Goal: Participate in discussion: Engage in conversation with other users on a specific topic

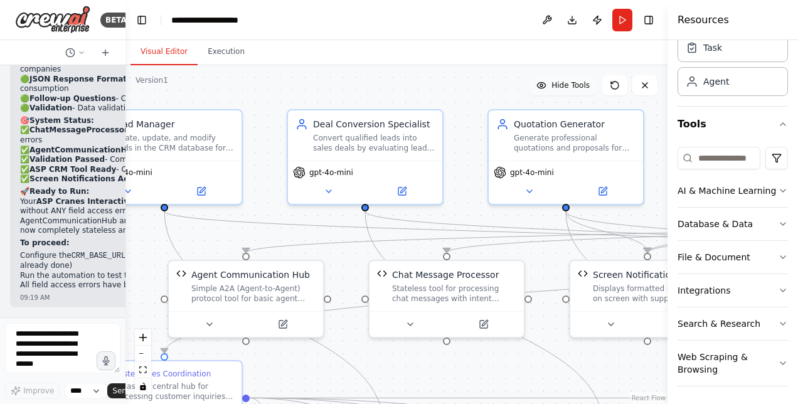
drag, startPoint x: 277, startPoint y: 85, endPoint x: 549, endPoint y: 86, distance: 271.1
click at [549, 86] on div "Version 1 Hide Tools .deletable-edge-delete-btn { width: 20px; height: 20px; bo…" at bounding box center [397, 234] width 542 height 339
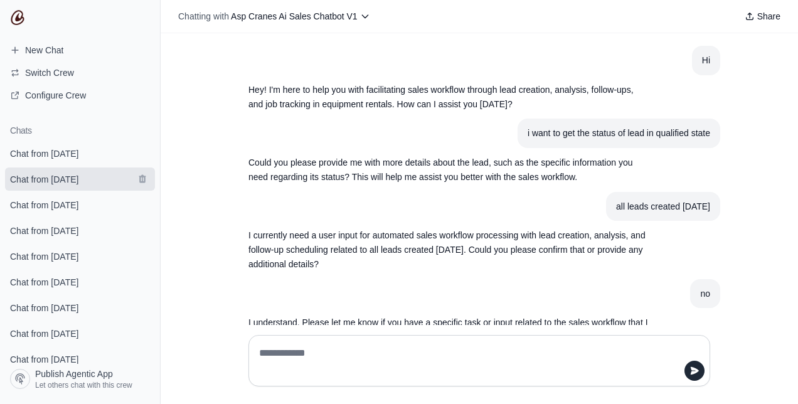
scroll to position [1693, 0]
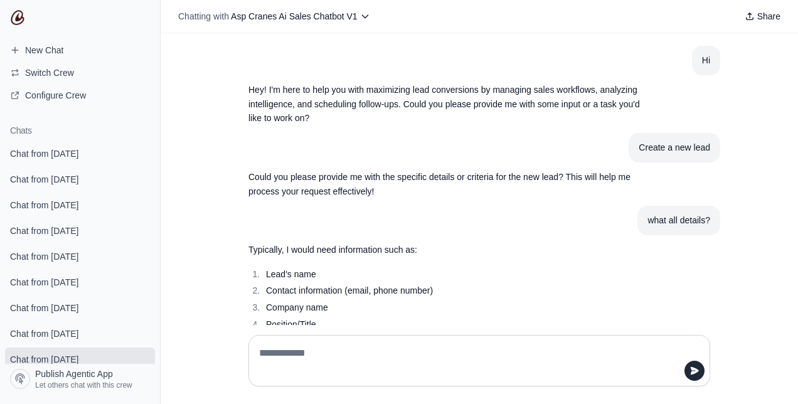
click at [17, 16] on img at bounding box center [17, 17] width 15 height 15
click at [64, 154] on span "Chat from August 28" at bounding box center [44, 153] width 68 height 13
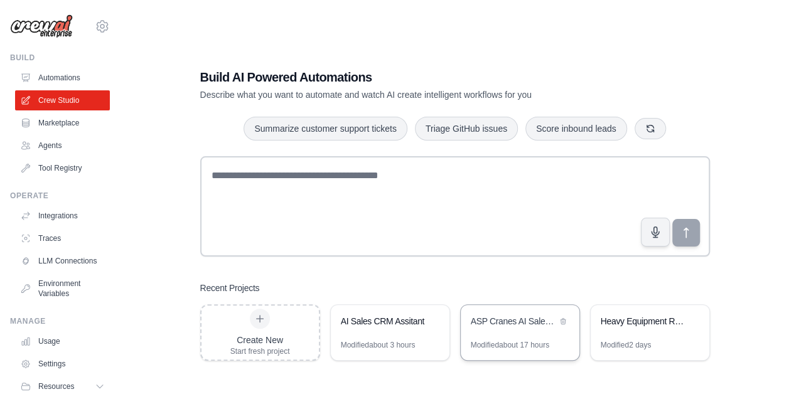
click at [500, 346] on div "Modified about 17 hours" at bounding box center [510, 345] width 78 height 10
click at [64, 80] on link "Automations" at bounding box center [63, 78] width 95 height 20
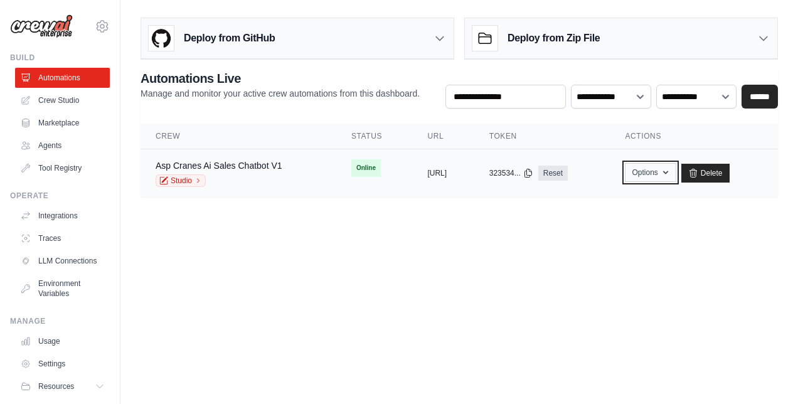
click at [676, 168] on button "Options" at bounding box center [650, 172] width 51 height 19
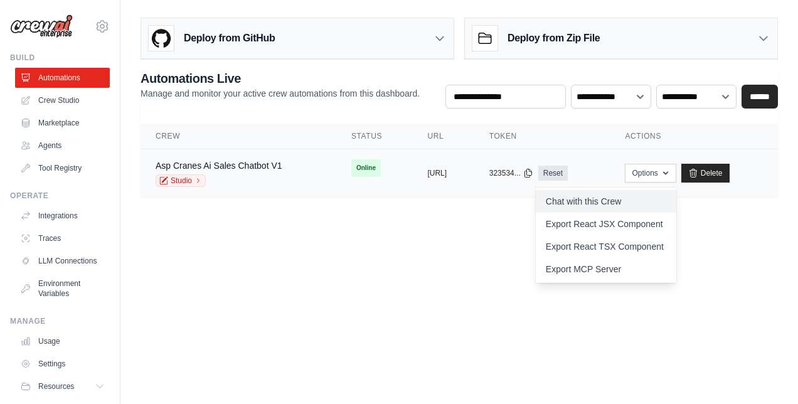
click at [626, 201] on link "Chat with this Crew" at bounding box center [606, 201] width 141 height 23
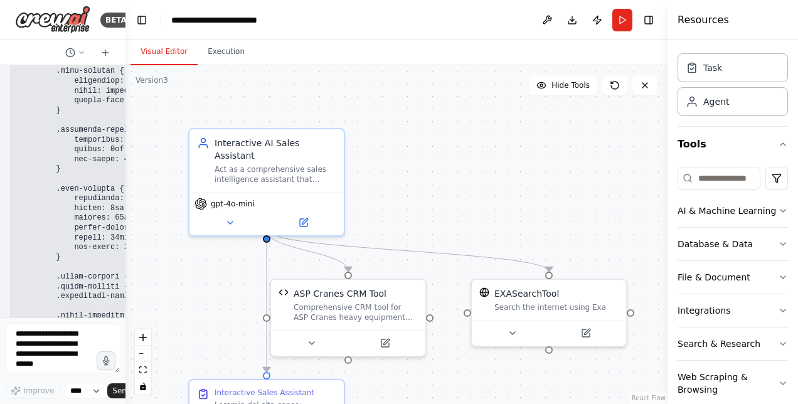
scroll to position [34, 0]
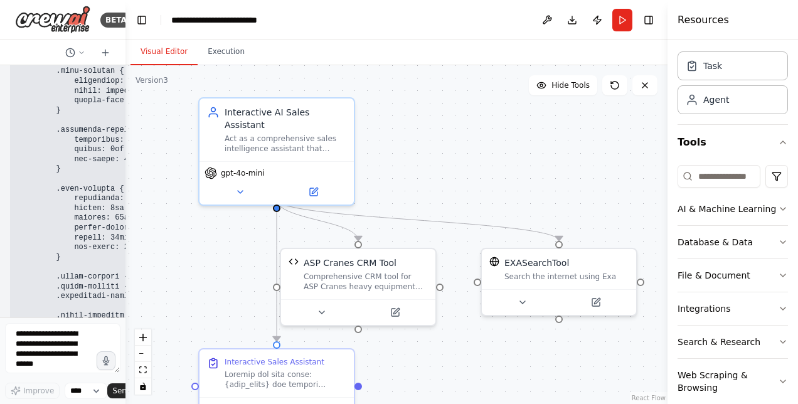
drag, startPoint x: 508, startPoint y: 198, endPoint x: 518, endPoint y: 168, distance: 32.3
click at [518, 168] on div ".deletable-edge-delete-btn { width: 20px; height: 20px; border: 0px solid #ffff…" at bounding box center [397, 234] width 542 height 339
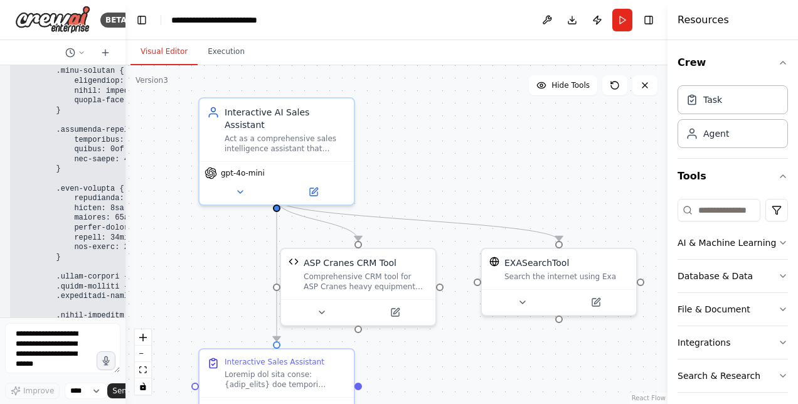
scroll to position [52, 0]
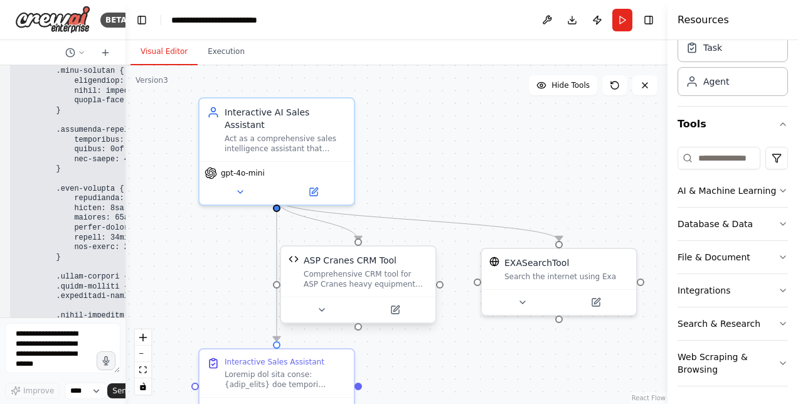
click at [370, 276] on div "Comprehensive CRM tool for ASP Cranes heavy equipment rental business. Handles …" at bounding box center [366, 279] width 124 height 20
click at [522, 297] on icon at bounding box center [523, 300] width 10 height 10
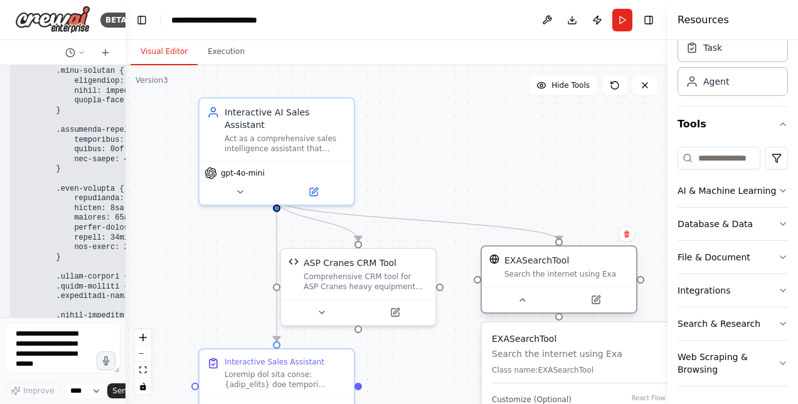
click at [596, 308] on div at bounding box center [559, 300] width 154 height 26
click at [597, 297] on icon at bounding box center [597, 299] width 6 height 6
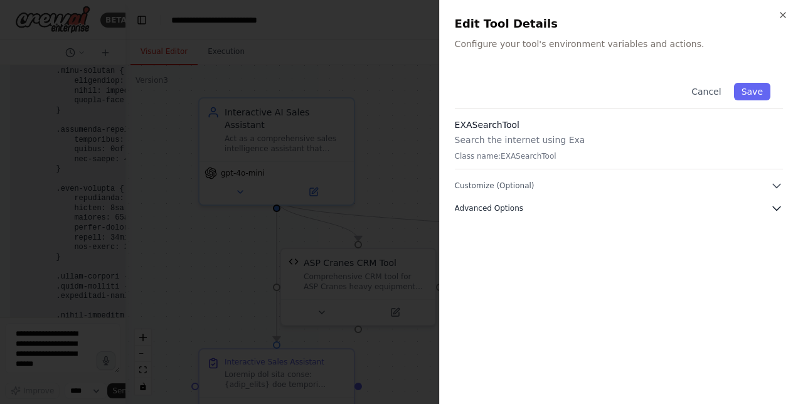
click at [507, 210] on span "Advanced Options" at bounding box center [489, 208] width 68 height 10
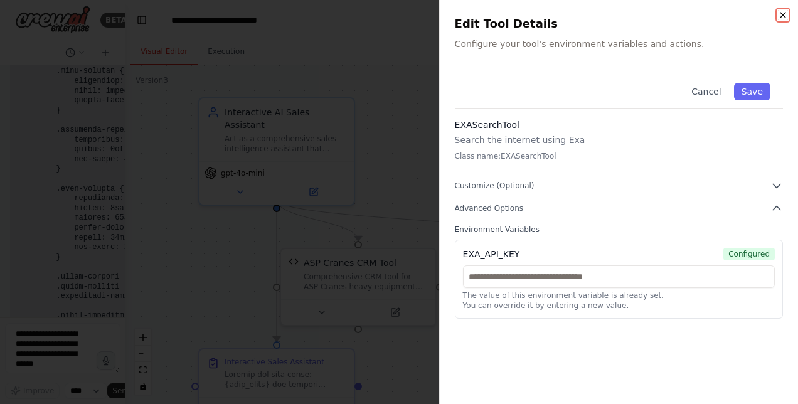
click at [784, 12] on icon "button" at bounding box center [783, 15] width 10 height 10
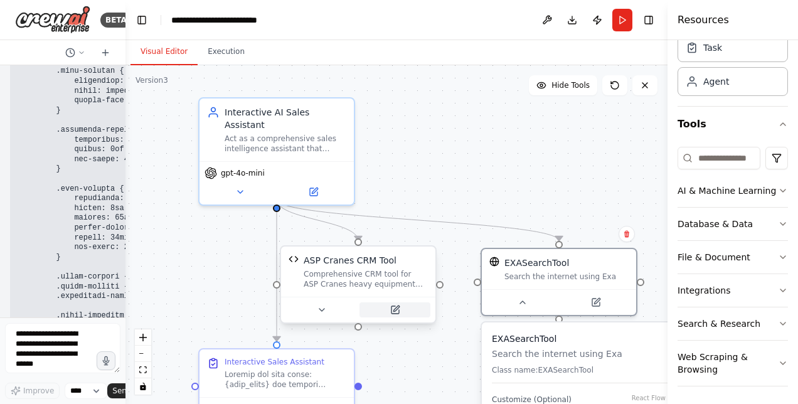
click at [397, 308] on icon at bounding box center [396, 309] width 6 height 6
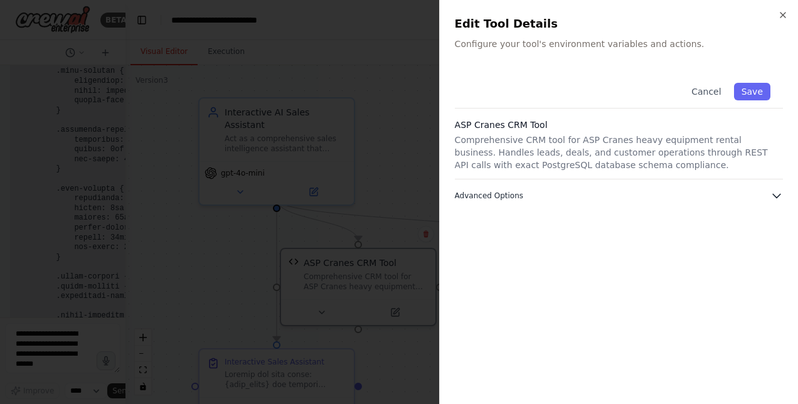
click at [520, 196] on button "Advanced Options" at bounding box center [619, 196] width 328 height 13
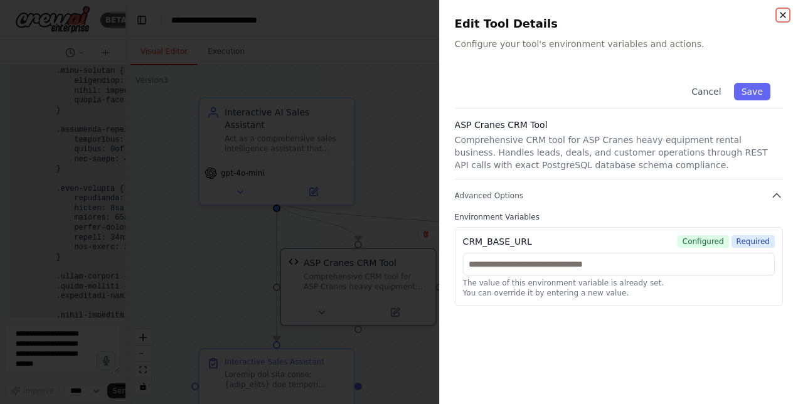
click at [782, 12] on icon "button" at bounding box center [783, 15] width 10 height 10
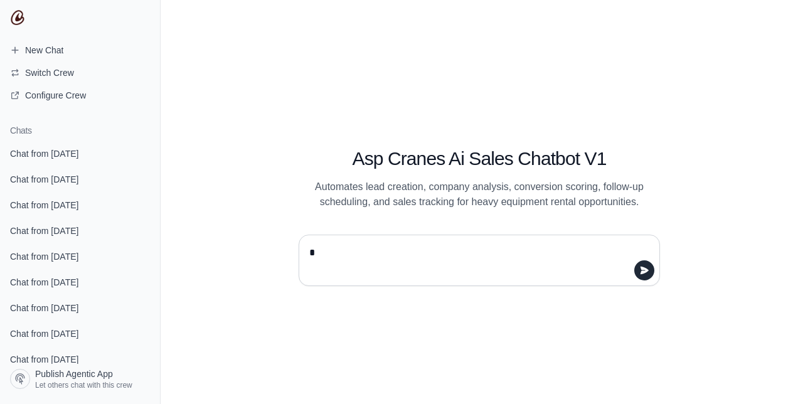
type textarea "**"
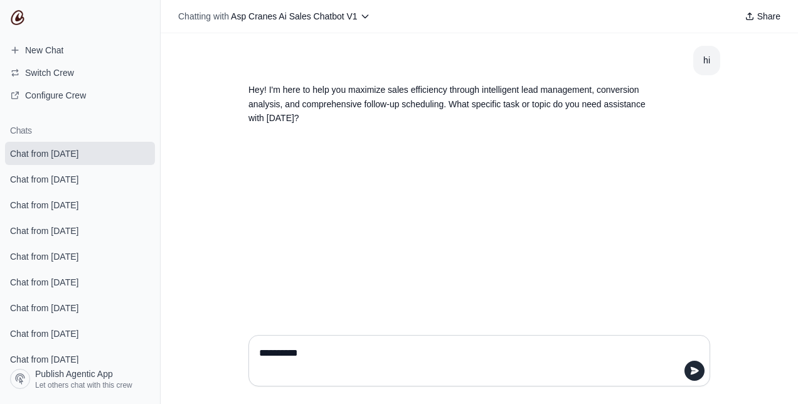
type textarea "**********"
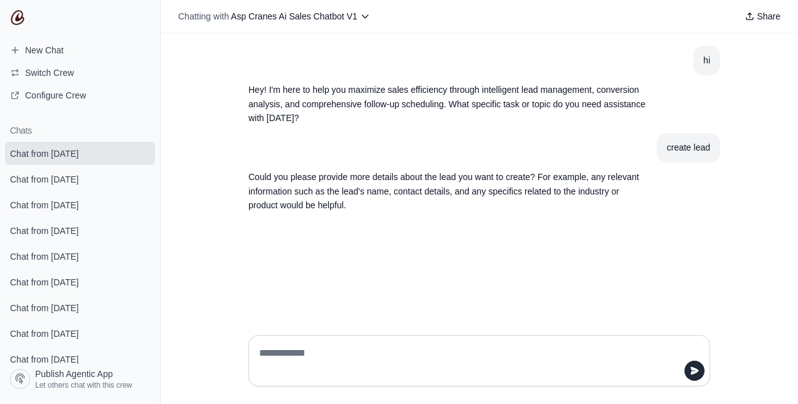
click at [454, 252] on div "hi Hey! I'm here to help you maximize sales efficiency through intelligent lead…" at bounding box center [480, 179] width 638 height 292
click at [339, 341] on div at bounding box center [480, 360] width 462 height 51
click at [341, 350] on textarea at bounding box center [476, 360] width 438 height 35
type textarea "*"
type textarea "**********"
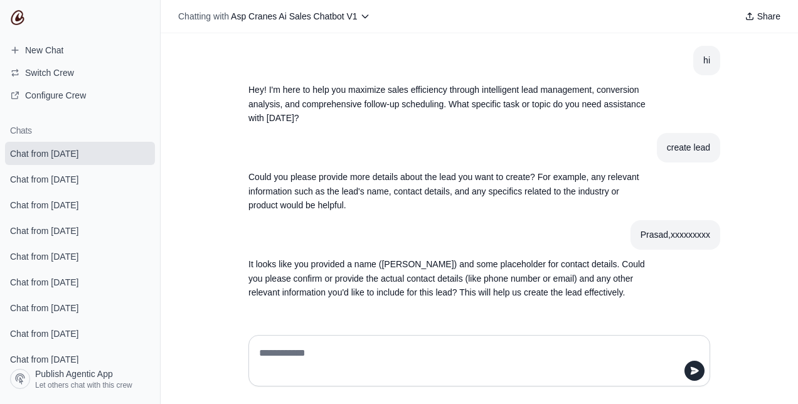
click at [338, 361] on textarea at bounding box center [476, 360] width 438 height 35
click at [463, 354] on textarea at bounding box center [476, 360] width 438 height 35
type textarea "**********"
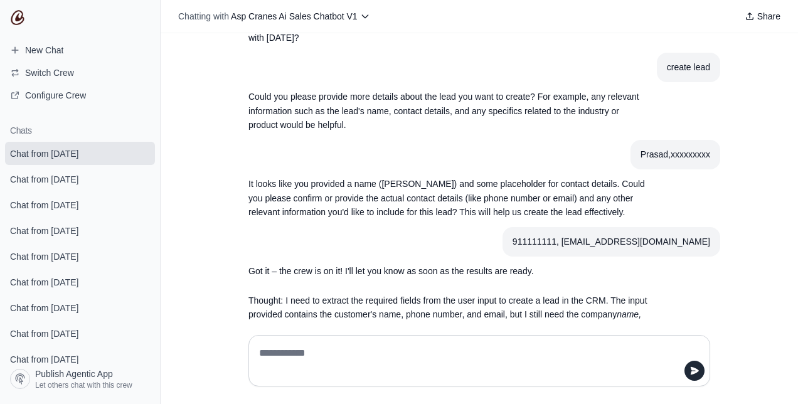
scroll to position [135, 0]
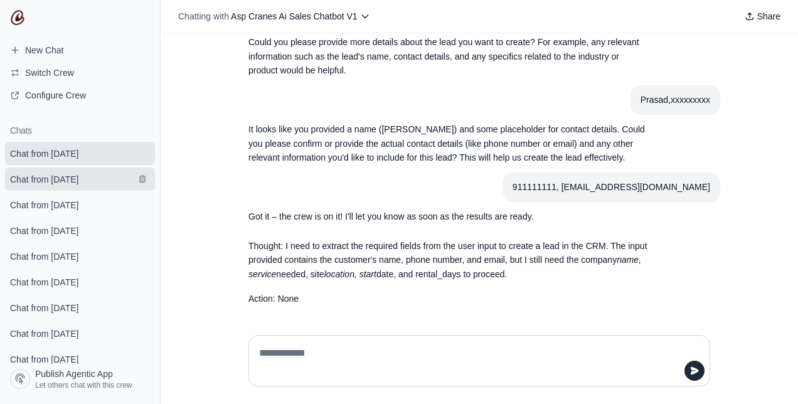
click at [72, 176] on span "Chat from [DATE]" at bounding box center [44, 179] width 68 height 13
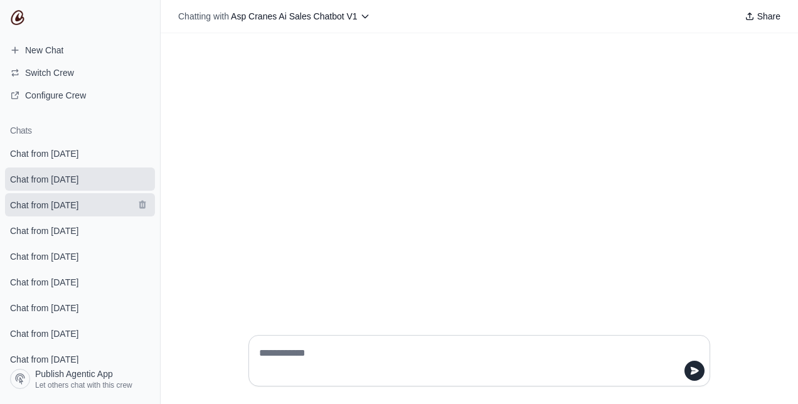
click at [58, 206] on span "Chat from [DATE]" at bounding box center [44, 205] width 68 height 13
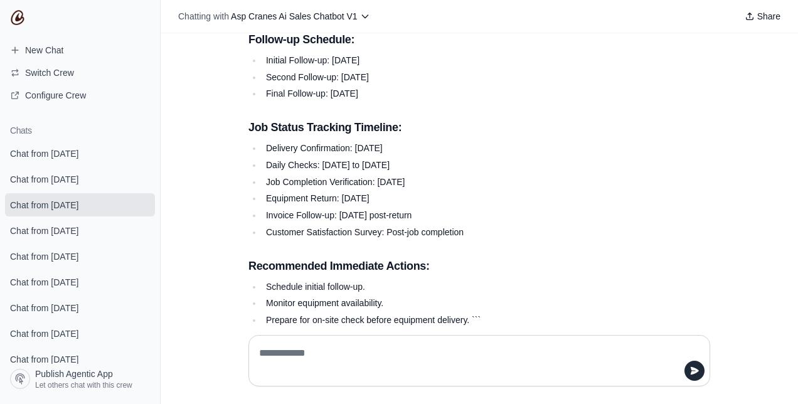
scroll to position [1096, 0]
